Goal: Information Seeking & Learning: Compare options

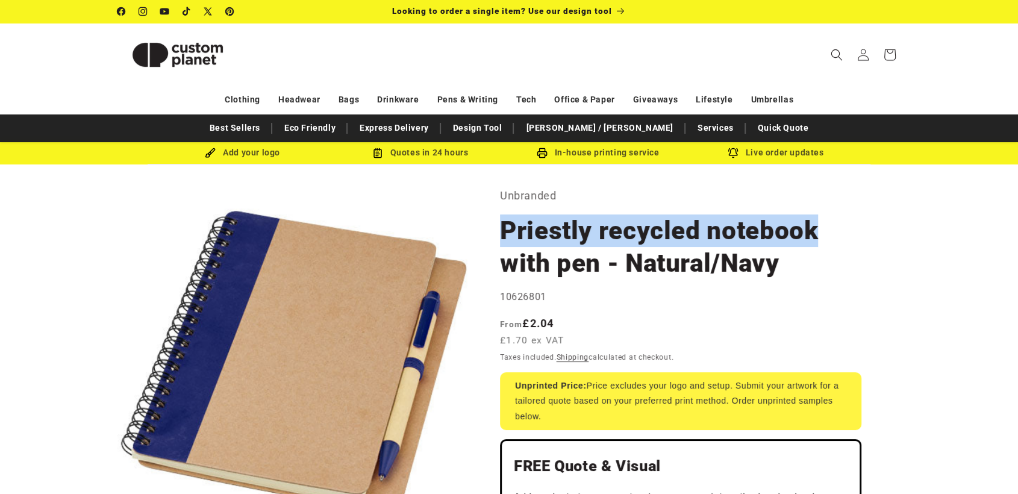
drag, startPoint x: 512, startPoint y: 228, endPoint x: 811, endPoint y: 234, distance: 299.0
click at [811, 234] on h1 "Priestly recycled notebook with pen - Natural/Navy" at bounding box center [681, 247] width 362 height 65
copy h1 "Priestly recycled notebook"
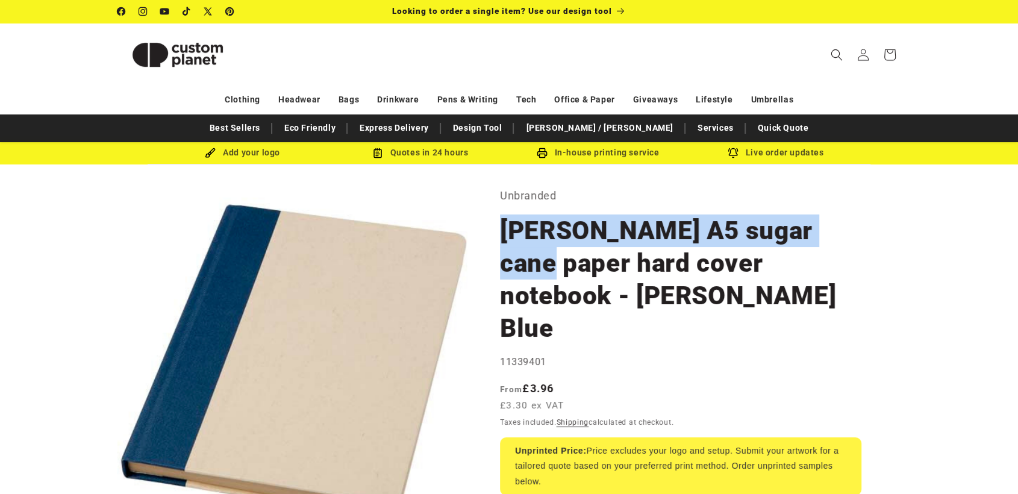
drag, startPoint x: 502, startPoint y: 233, endPoint x: 831, endPoint y: 227, distance: 329.1
click at [831, 227] on h1 "[PERSON_NAME] A5 sugar cane paper hard cover notebook - [PERSON_NAME] Blue" at bounding box center [681, 280] width 362 height 130
copy h1 "Liliana A5 sugar cane paper"
